Goal: Task Accomplishment & Management: Manage account settings

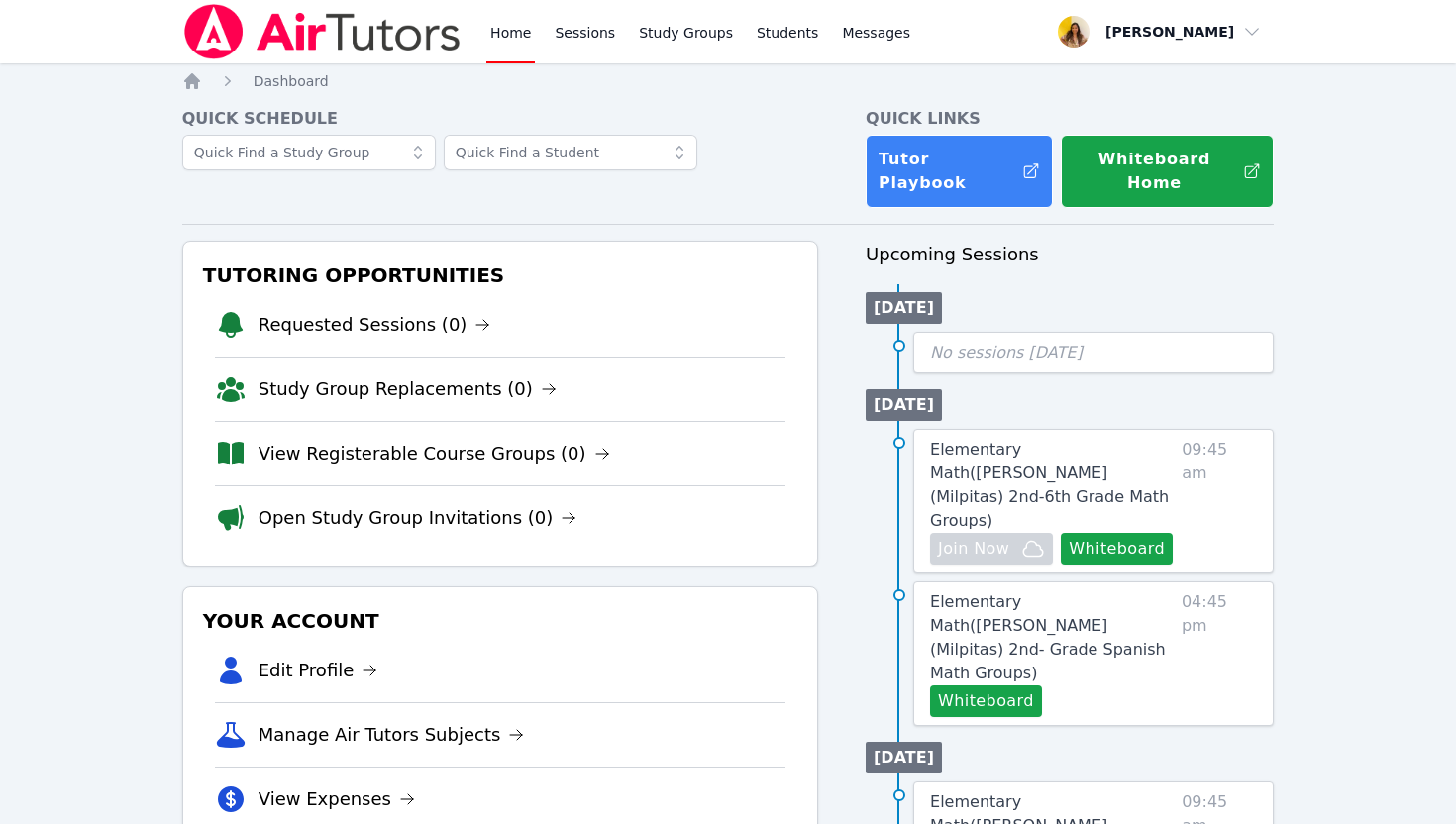
click at [393, 36] on img at bounding box center [322, 32] width 281 height 56
click at [1175, 21] on span "button" at bounding box center [1160, 32] width 216 height 44
click at [1124, 73] on link "Profile" at bounding box center [1167, 77] width 190 height 36
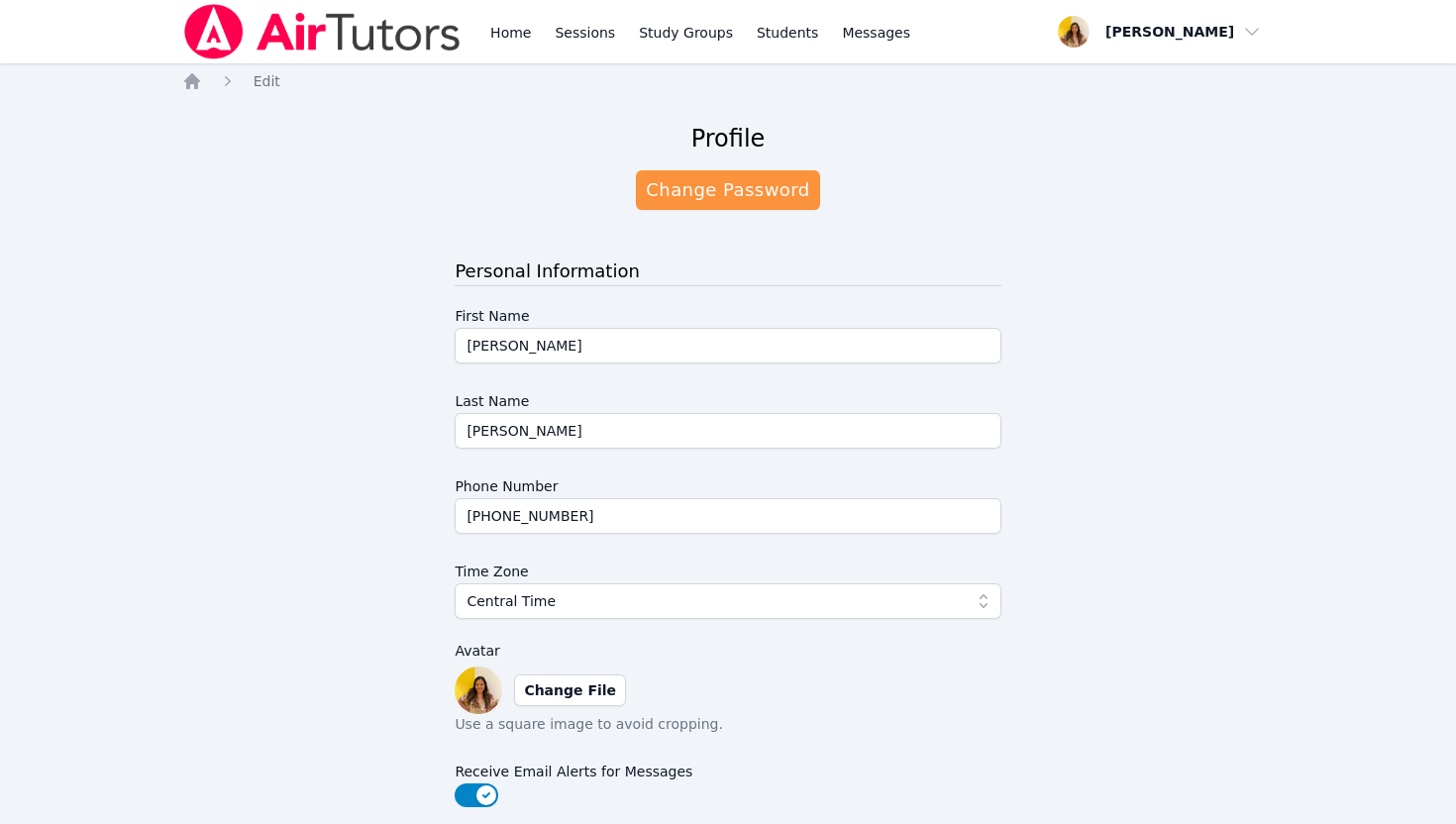
click at [377, 46] on img at bounding box center [322, 32] width 281 height 56
